Goal: Information Seeking & Learning: Learn about a topic

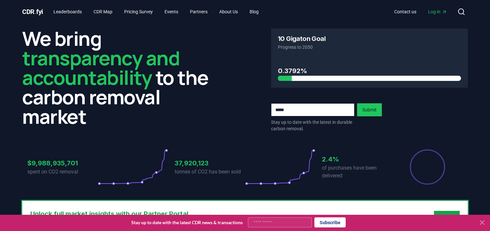
click at [481, 43] on header "We bring transparency and accountability to the carbon removal market 10 Gigato…" at bounding box center [245, 125] width 490 height 204
click at [483, 224] on icon at bounding box center [482, 223] width 4 height 4
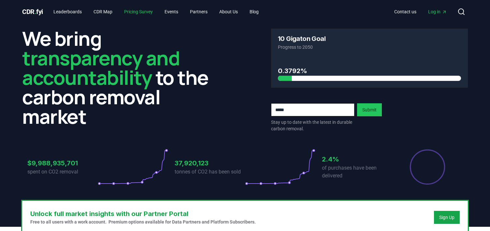
click at [146, 13] on link "Pricing Survey" at bounding box center [138, 12] width 39 height 12
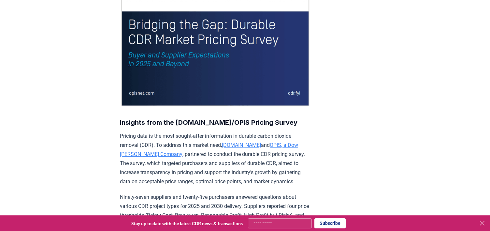
scroll to position [130, 0]
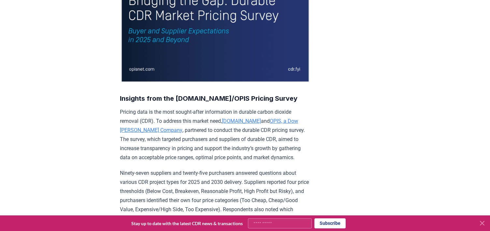
click at [482, 220] on icon at bounding box center [482, 224] width 8 height 8
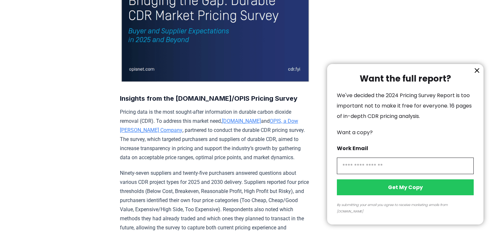
click at [475, 75] on icon "information" at bounding box center [477, 71] width 8 height 8
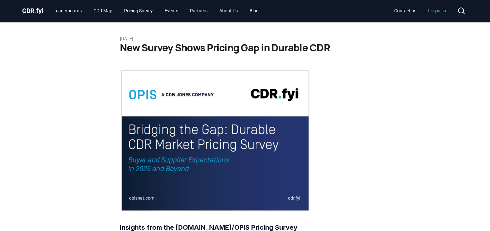
scroll to position [0, 0]
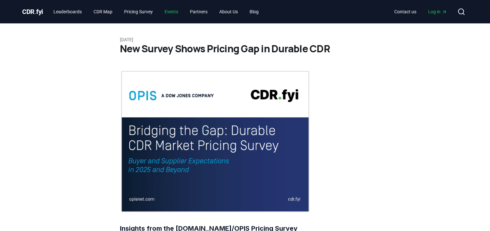
click at [171, 13] on link "Events" at bounding box center [171, 12] width 24 height 12
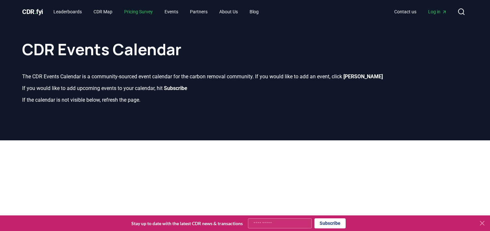
click at [150, 11] on link "Pricing Survey" at bounding box center [138, 12] width 39 height 12
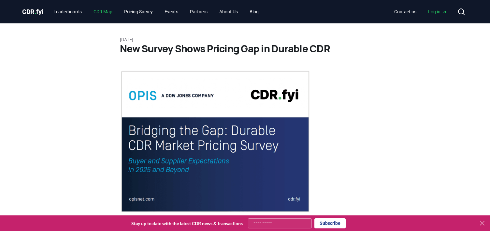
click at [107, 11] on link "CDR Map" at bounding box center [102, 12] width 29 height 12
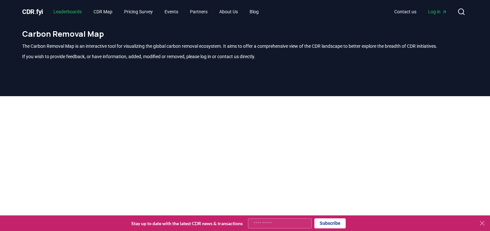
click at [65, 14] on link "Leaderboards" at bounding box center [67, 12] width 39 height 12
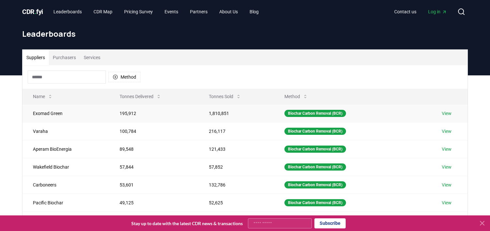
click at [451, 112] on link "View" at bounding box center [446, 113] width 10 height 7
drag, startPoint x: 33, startPoint y: 167, endPoint x: 73, endPoint y: 170, distance: 40.1
click at [73, 170] on td "Wakefield Biochar" at bounding box center [65, 167] width 87 height 18
copy td "Wakefield Biochar"
